Goal: Navigation & Orientation: Find specific page/section

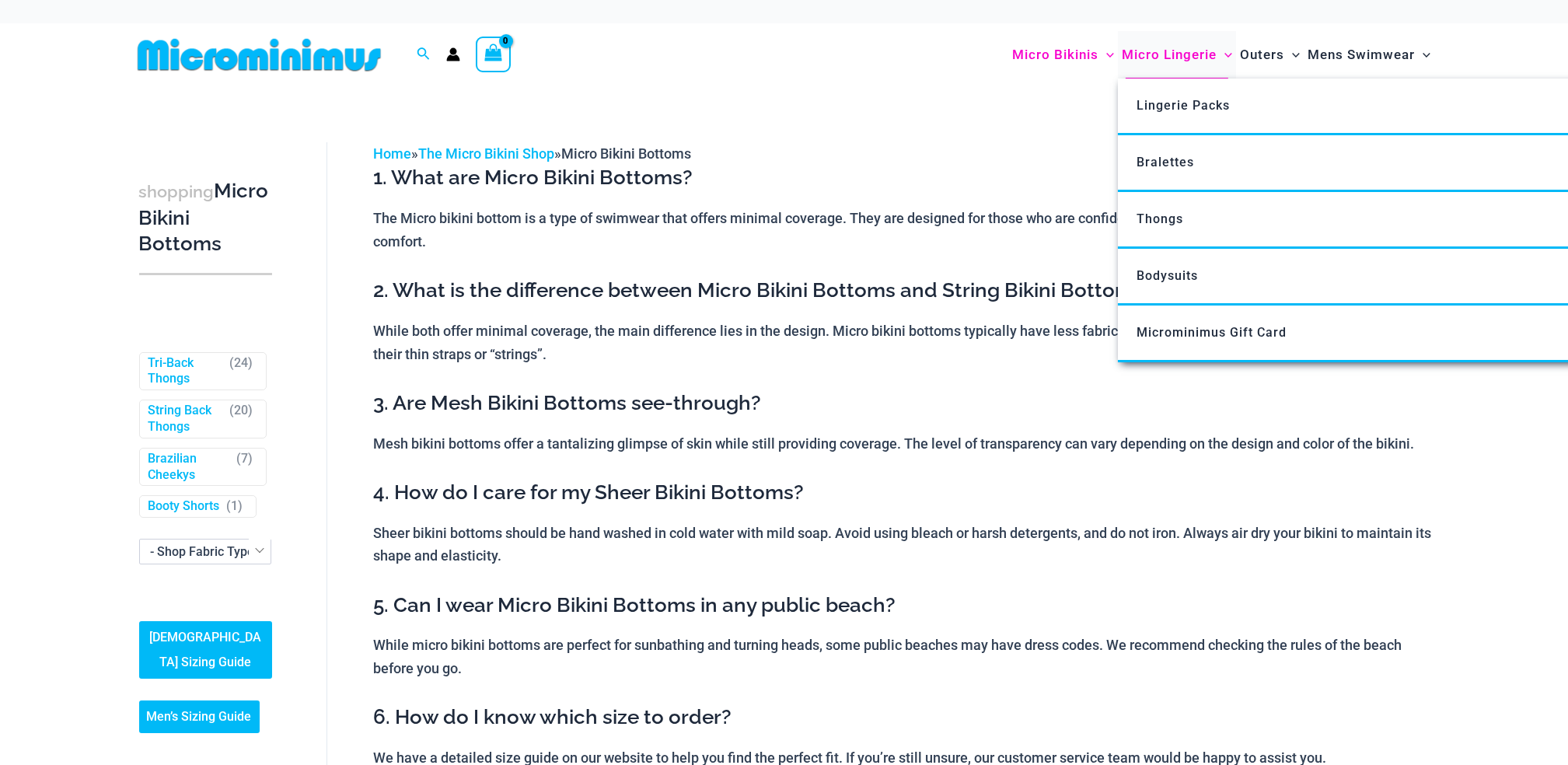
type input "**********"
click at [1182, 52] on span "Micro Lingerie" at bounding box center [1170, 55] width 95 height 40
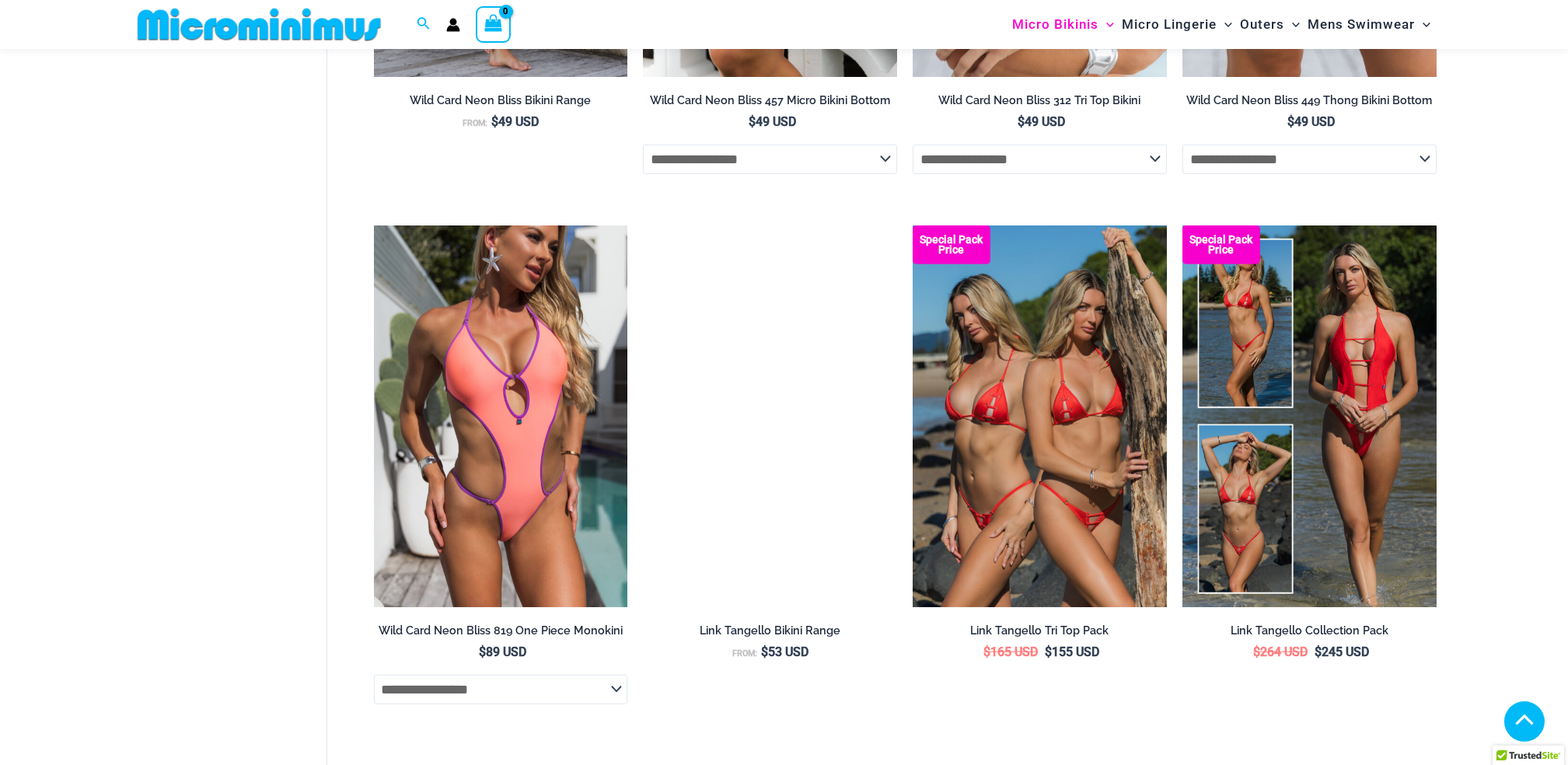
scroll to position [3929, 0]
